Goal: Ask a question: Seek information or help from site administrators or community

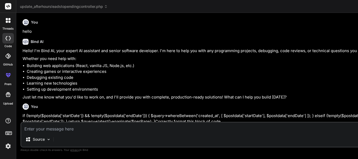
type textarea "We discussed on the ticket OPT-9599, which was to add support for multiple deal…"
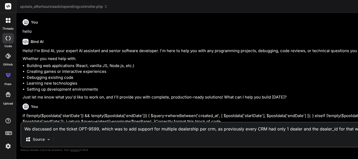
scroll to position [0, 32]
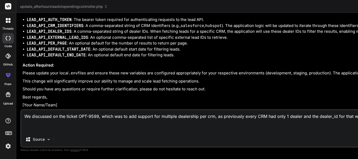
type textarea "x"
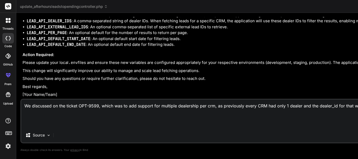
type textarea "We discussed on the ticket OPT-9599, which was to add support for multiple deal…"
type textarea "x"
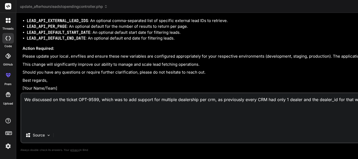
type textarea "We discussed on the ticket OPT-9599, which was to add support for multiple deal…"
type textarea "x"
type textarea "We discussed on the ticket OPT-9599, which was to add support for multiple deal…"
type textarea "x"
type textarea "We discussed on the ticket OPT-9599, which was to add support for multiple deal…"
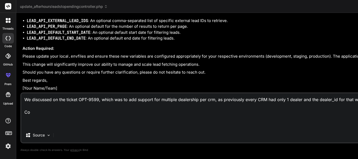
type textarea "x"
type textarea "We discussed on the ticket OPT-9599, which was to add support for multiple deal…"
type textarea "x"
type textarea "We discussed on the ticket OPT-9599, which was to add support for multiple deal…"
type textarea "x"
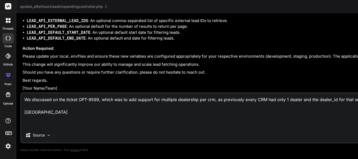
type textarea "We discussed on the ticket OPT-9599, which was to add support for multiple deal…"
type textarea "x"
type textarea "We discussed on the ticket OPT-9599, which was to add support for multiple deal…"
type textarea "x"
type textarea "We discussed on the ticket OPT-9599, which was to add support for multiple deal…"
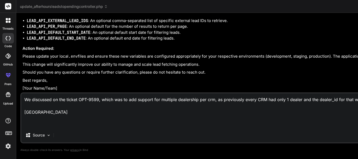
type textarea "x"
type textarea "We discussed on the ticket OPT-9599, which was to add support for multiple deal…"
type textarea "x"
type textarea "We discussed on the ticket OPT-9599, which was to add support for multiple deal…"
type textarea "x"
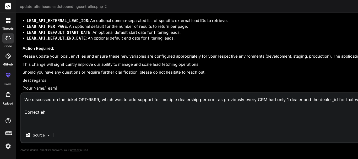
type textarea "We discussed on the ticket OPT-9599, which was to add support for multiple deal…"
type textarea "x"
type textarea "We discussed on the ticket OPT-9599, which was to add support for multiple deal…"
type textarea "x"
type textarea "We discussed on the ticket OPT-9599, which was to add support for multiple deal…"
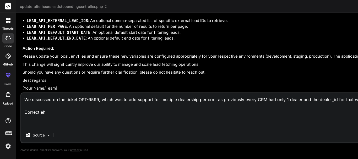
type textarea "x"
type textarea "We discussed on the ticket OPT-9599, which was to add support for multiple deal…"
type textarea "x"
type textarea "We discussed on the ticket OPT-9599, which was to add support for multiple deal…"
type textarea "x"
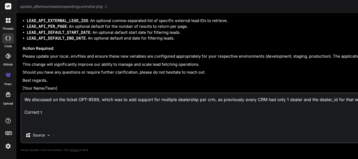
type textarea "We discussed on the ticket OPT-9599, which was to add support for multiple deal…"
type textarea "x"
type textarea "We discussed on the ticket OPT-9599, which was to add support for multiple deal…"
type textarea "x"
type textarea "We discussed on the ticket OPT-9599, which was to add support for multiple deal…"
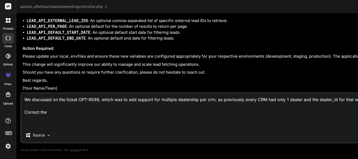
type textarea "x"
type textarea "We discussed on the ticket OPT-9599, which was to add support for multiple deal…"
type textarea "x"
type textarea "We discussed on the ticket OPT-9599, which was to add support for multiple deal…"
type textarea "x"
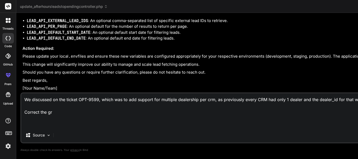
type textarea "We discussed on the ticket OPT-9599, which was to add support for multiple deal…"
type textarea "x"
type textarea "We discussed on the ticket OPT-9599, which was to add support for multiple deal…"
type textarea "x"
type textarea "We discussed on the ticket OPT-9599, which was to add support for multiple deal…"
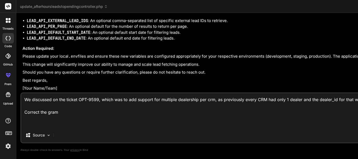
type textarea "x"
type textarea "We discussed on the ticket OPT-9599, which was to add support for multiple deal…"
type textarea "x"
type textarea "We discussed on the ticket OPT-9599, which was to add support for multiple deal…"
type textarea "x"
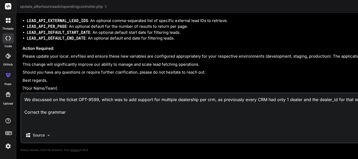
type textarea "We discussed on the ticket OPT-9599, which was to add support for multiple deal…"
type textarea "x"
type textarea "We discussed on the ticket OPT-9599, which was to add support for multiple deal…"
type textarea "x"
type textarea "We discussed on the ticket OPT-9599, which was to add support for multiple deal…"
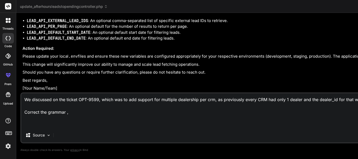
type textarea "x"
type textarea "We discussed on the ticket OPT-9599, which was to add support for multiple deal…"
type textarea "x"
type textarea "We discussed on the ticket OPT-9599, which was to add support for multiple deal…"
type textarea "x"
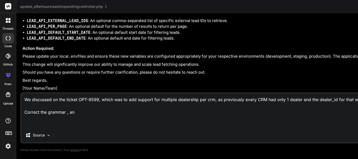
type textarea "We discussed on the ticket OPT-9599, which was to add support for multiple deal…"
type textarea "x"
type textarea "We discussed on the ticket OPT-9599, which was to add support for multiple deal…"
type textarea "x"
type textarea "We discussed on the ticket OPT-9599, which was to add support for multiple deal…"
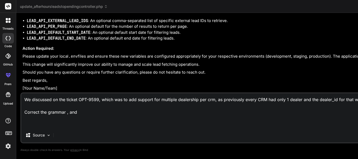
type textarea "x"
type textarea "We discussed on the ticket OPT-9599, which was to add support for multiple deal…"
type textarea "x"
type textarea "We discussed on the ticket OPT-9599, which was to add support for multiple deal…"
type textarea "x"
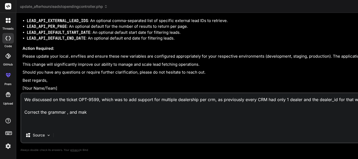
type textarea "We discussed on the ticket OPT-9599, which was to add support for multiple deal…"
type textarea "x"
type textarea "We discussed on the ticket OPT-9599, which was to add support for multiple deal…"
type textarea "x"
type textarea "We discussed on the ticket OPT-9599, which was to add support for multiple deal…"
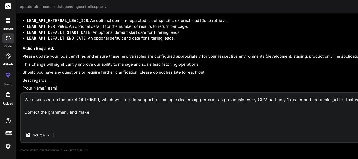
type textarea "x"
type textarea "We discussed on the ticket OPT-9599, which was to add support for multiple deal…"
type textarea "x"
type textarea "We discussed on the ticket OPT-9599, which was to add support for multiple deal…"
type textarea "x"
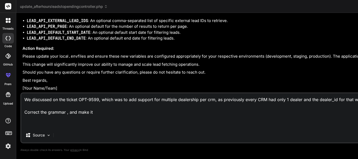
type textarea "We discussed on the ticket OPT-9599, which was to add support for multiple deal…"
type textarea "x"
type textarea "We discussed on the ticket OPT-9599, which was to add support for multiple deal…"
type textarea "x"
type textarea "We discussed on the ticket OPT-9599, which was to add support for multiple deal…"
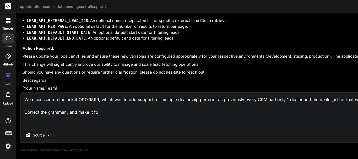
type textarea "x"
type textarea "We discussed on the ticket OPT-9599, which was to add support for multiple deal…"
type textarea "x"
type textarea "We discussed on the ticket OPT-9599, which was to add support for multiple deal…"
type textarea "x"
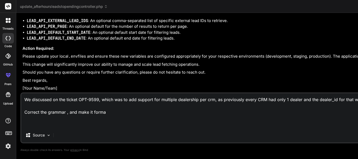
type textarea "We discussed on the ticket OPT-9599, which was to add support for multiple deal…"
type textarea "x"
type textarea "We discussed on the ticket OPT-9599, which was to add support for multiple deal…"
type textarea "x"
type textarea "We discussed on the ticket OPT-9599, which was to add support for multiple deal…"
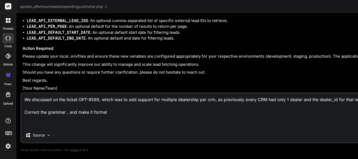
type textarea "x"
type textarea "We discussed on the ticket OPT-9599, which was to add support for multiple deal…"
type textarea "x"
type textarea "We discussed on the ticket OPT-9599, which was to add support for multiple deal…"
type textarea "x"
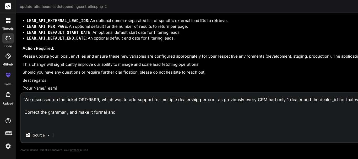
type textarea "We discussed on the ticket OPT-9599, which was to add support for multiple deal…"
type textarea "x"
type textarea "We discussed on the ticket OPT-9599, which was to add support for multiple deal…"
type textarea "x"
type textarea "We discussed on the ticket OPT-9599, which was to add support for multiple deal…"
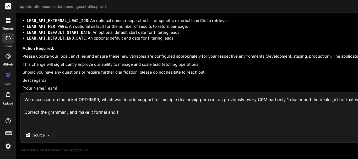
type textarea "x"
type textarea "We discussed on the ticket OPT-9599, which was to add support for multiple deal…"
type textarea "x"
type textarea "We discussed on the ticket OPT-9599, which was to add support for multiple deal…"
type textarea "x"
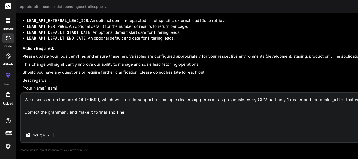
type textarea "We discussed on the ticket OPT-9599, which was to add support for multiple deal…"
type textarea "x"
type textarea "We discussed on the ticket OPT-9599, which was to add support for multiple deal…"
type textarea "x"
type textarea "We discussed on the ticket OPT-9599, which was to add support for multiple deal…"
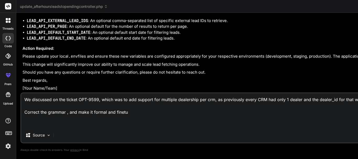
type textarea "x"
type textarea "We discussed on the ticket OPT-9599, which was to add support for multiple deal…"
type textarea "x"
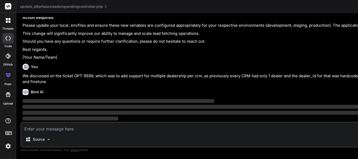
scroll to position [5259, 0]
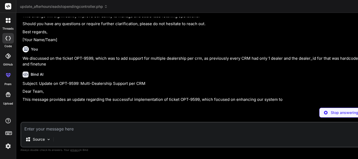
type textarea "x"
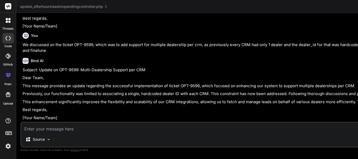
scroll to position [5320, 0]
click at [38, 128] on textarea at bounding box center [340, 126] width 639 height 9
type textarea "g"
type textarea "x"
type textarea "gi"
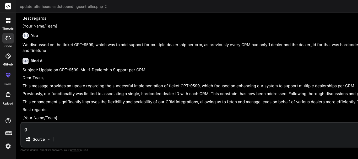
type textarea "x"
type textarea "giv"
type textarea "x"
type textarea "give"
type textarea "x"
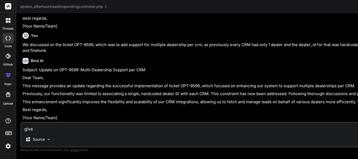
type textarea "give"
type textarea "x"
type textarea "give a"
type textarea "x"
type textarea "give a"
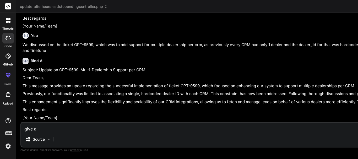
type textarea "x"
type textarea "give a m"
type textarea "x"
type textarea "give a me"
type textarea "x"
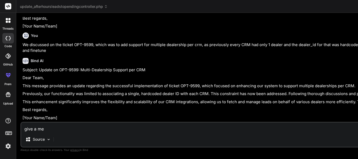
type textarea "give a mes"
type textarea "x"
type textarea "give a mess"
type textarea "x"
type textarea "give a messa"
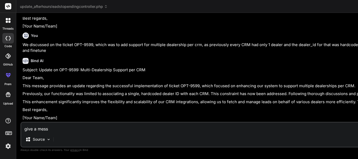
type textarea "x"
type textarea "give a messag"
type textarea "x"
type textarea "give a message"
type textarea "x"
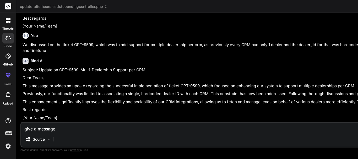
type textarea "give a message"
type textarea "x"
type textarea "give a message n"
type textarea "x"
type textarea "give a message no"
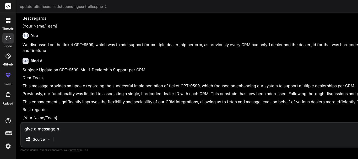
type textarea "x"
type textarea "give a message not"
type textarea "x"
type textarea "give a message note"
type textarea "x"
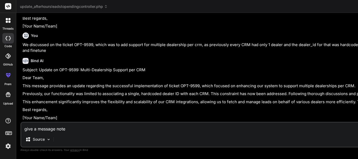
type textarea "give a message note"
type textarea "x"
type textarea "give a message note a"
type textarea "x"
type textarea "give a message note a"
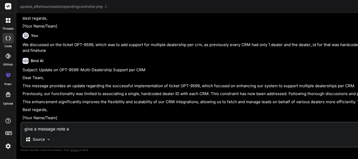
type textarea "x"
type textarea "give a message note a l"
type textarea "x"
type textarea "give a message note a le"
type textarea "x"
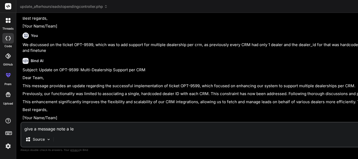
type textarea "give a message note a let"
type textarea "x"
type textarea "give a message note a lett"
type textarea "x"
type textarea "give a message note a lette"
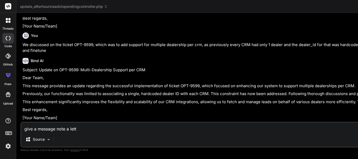
type textarea "x"
type textarea "give a message note a letter"
type textarea "x"
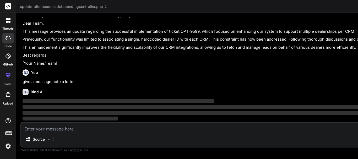
scroll to position [5374, 0]
type textarea "x"
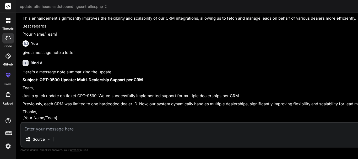
scroll to position [5409, 0]
click at [37, 130] on textarea at bounding box center [340, 126] width 639 height 9
type textarea "g"
type textarea "x"
type textarea "gi"
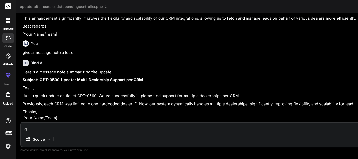
type textarea "x"
type textarea "giv"
type textarea "x"
type textarea "give"
type textarea "x"
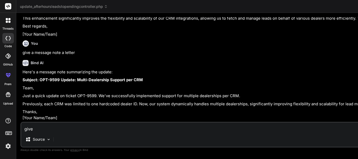
type textarea "give"
type textarea "x"
type textarea "give a"
type textarea "x"
type textarea "give a"
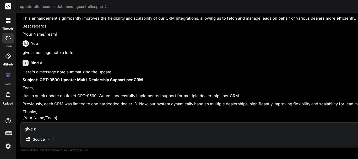
type textarea "x"
type textarea "give a m"
type textarea "x"
type textarea "give a me"
type textarea "x"
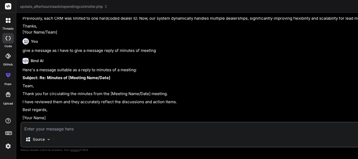
scroll to position [5233, 0]
drag, startPoint x: 22, startPoint y: 89, endPoint x: 39, endPoint y: 106, distance: 24.6
click at [39, 106] on div "You hello Bind AI Hello! I'm Bind AI, your expert AI assistant and senior softw…" at bounding box center [340, 88] width 641 height 142
copy p "We discussed on the ticket OPT-9599, which was to add support for multiple deal…"
click at [59, 130] on textarea at bounding box center [340, 126] width 639 height 9
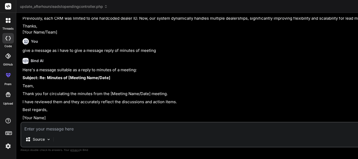
paste textarea "We discussed on the ticket OPT-9599, which was to add support for multiple deal…"
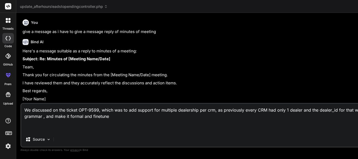
click at [83, 129] on textarea "We discussed on the ticket OPT-9599, which was to add support for multiple deal…" at bounding box center [340, 118] width 639 height 28
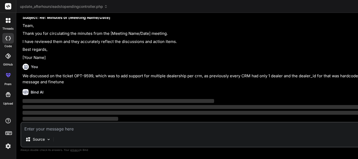
scroll to position [5567, 0]
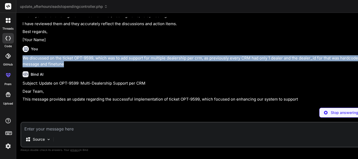
drag, startPoint x: 49, startPoint y: 82, endPoint x: 24, endPoint y: 65, distance: 30.7
click at [24, 65] on p "We discussed on the ticket OPT-9599, which was to add support for multiple deal…" at bounding box center [342, 61] width 638 height 12
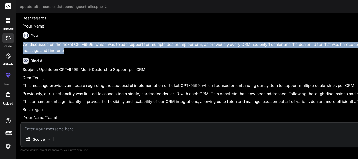
copy p "We discussed on the ticket OPT-9599, which was to add support for multiple deal…"
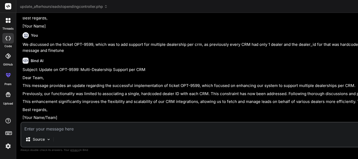
click at [58, 128] on textarea at bounding box center [340, 126] width 639 height 9
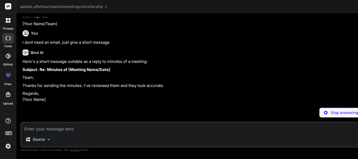
scroll to position [5703, 0]
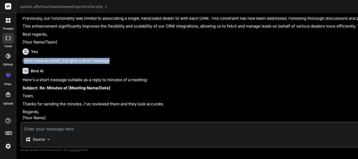
drag, startPoint x: 111, startPoint y: 60, endPoint x: 23, endPoint y: 60, distance: 87.9
click at [23, 60] on p "i dont need an email, just give a short message" at bounding box center [342, 61] width 638 height 6
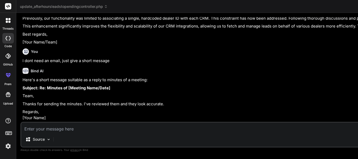
drag, startPoint x: 48, startPoint y: 76, endPoint x: 23, endPoint y: 59, distance: 30.4
copy p "We discussed on the ticket OPT-9599, which was to add support for multiple deal…"
